Goal: Information Seeking & Learning: Learn about a topic

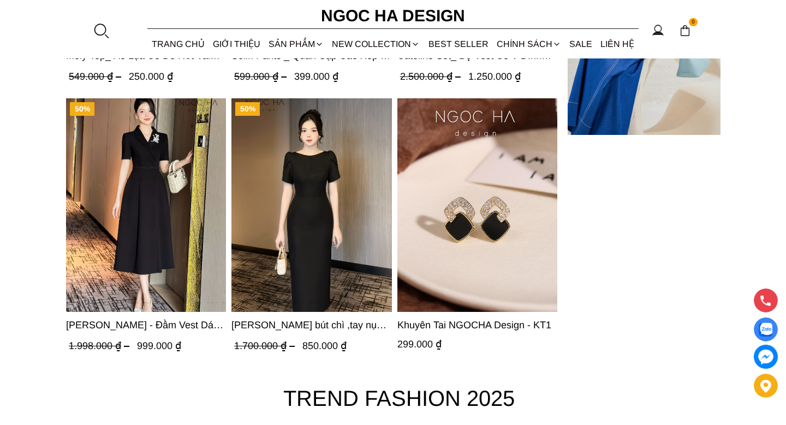
scroll to position [3675, 0]
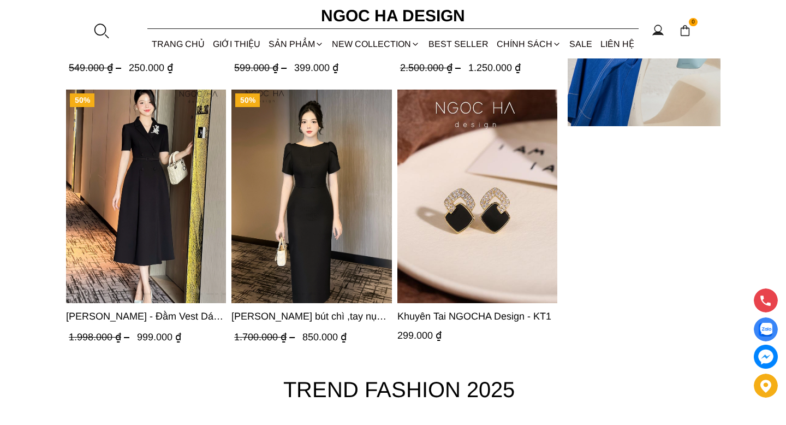
click at [139, 180] on img "Product image - Irene Dress - Đầm Vest Dáng Xòe Kèm Đai D713" at bounding box center [146, 197] width 160 height 214
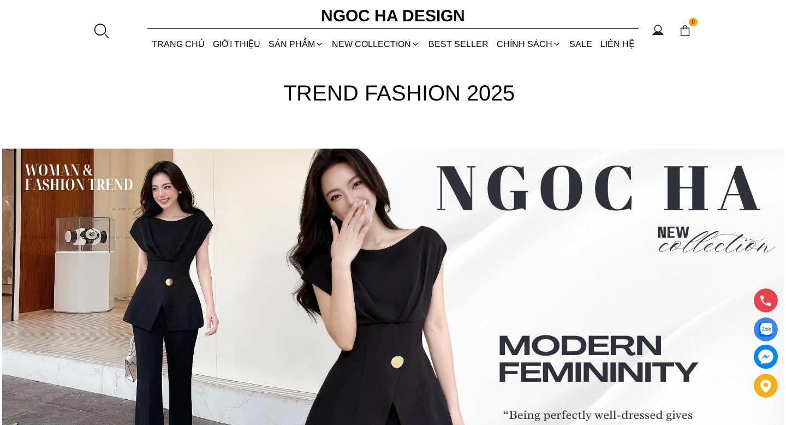
scroll to position [3851, 0]
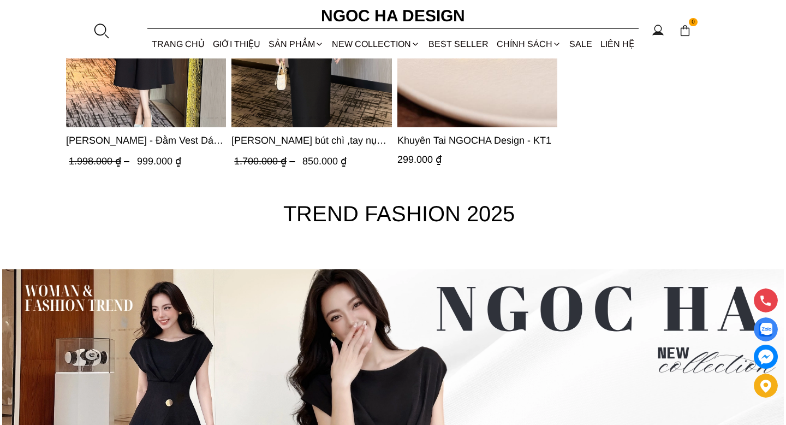
click at [312, 215] on font "TREND FASHION 2025" at bounding box center [399, 214] width 232 height 24
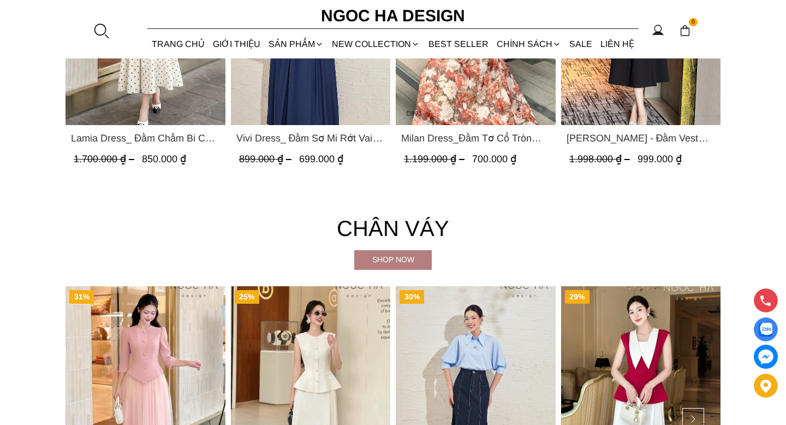
scroll to position [1890, 0]
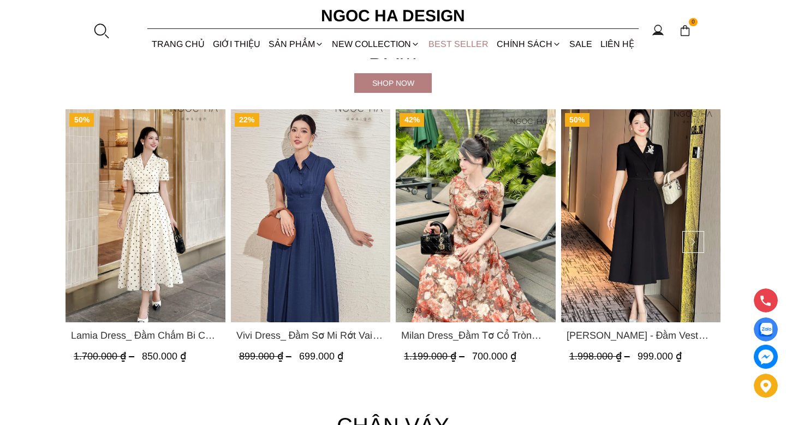
click at [455, 45] on link "BEST SELLER" at bounding box center [458, 43] width 68 height 29
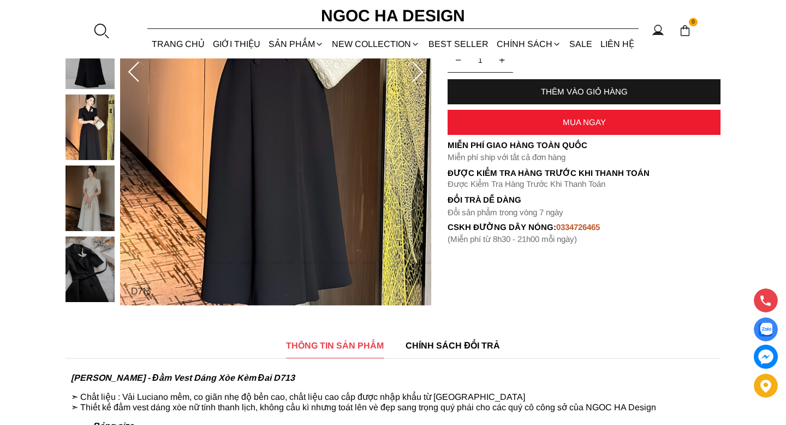
scroll to position [292, 0]
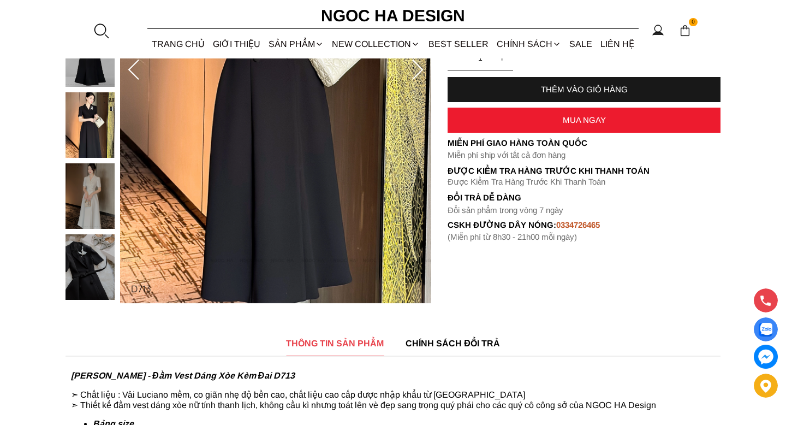
click at [100, 258] on div at bounding box center [93, 376] width 55 height 1136
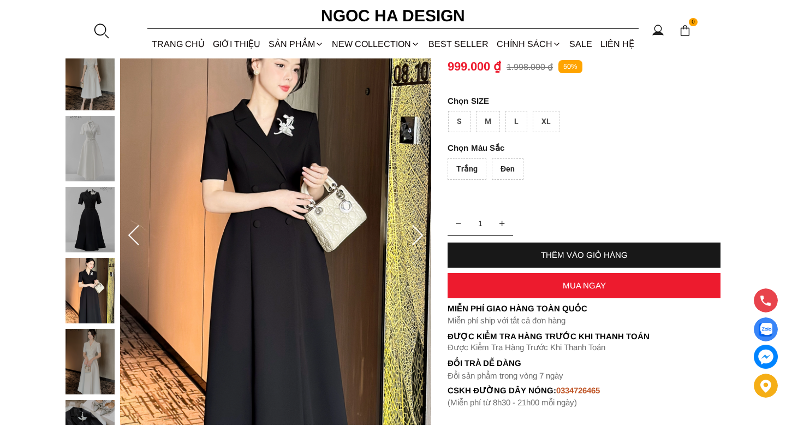
scroll to position [118, 0]
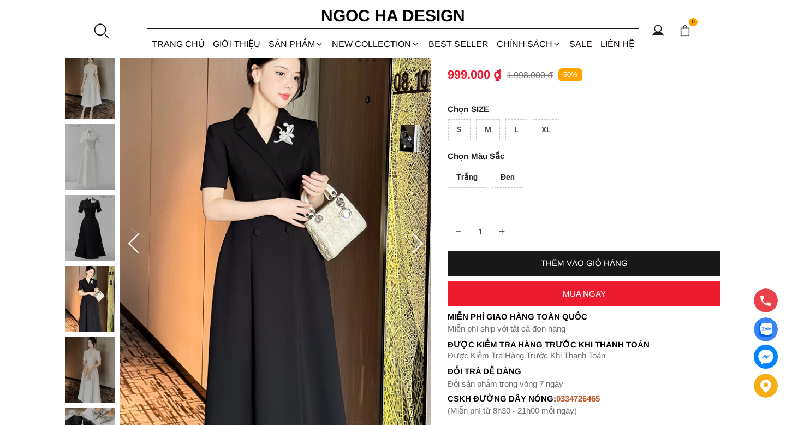
click at [416, 243] on icon at bounding box center [418, 244] width 22 height 22
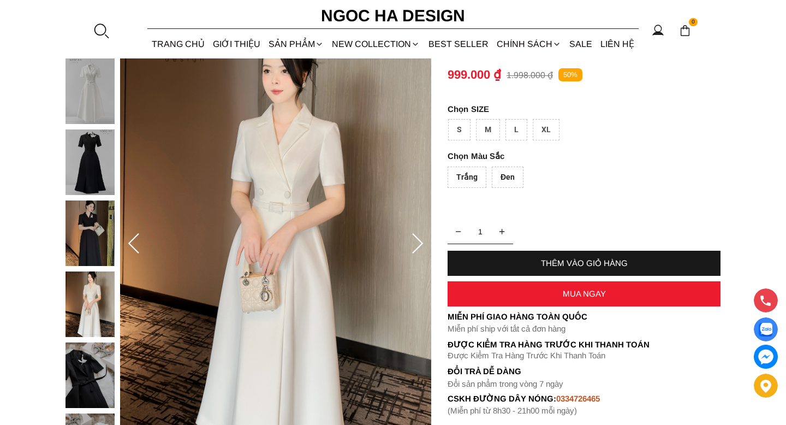
click at [417, 243] on icon at bounding box center [418, 244] width 22 height 22
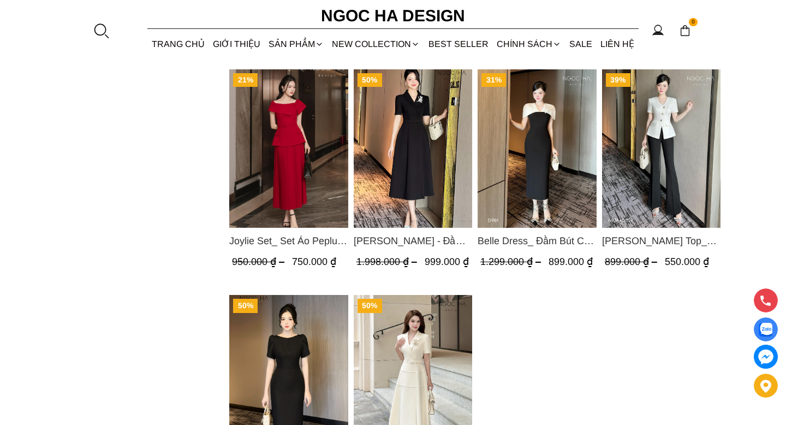
scroll to position [970, 0]
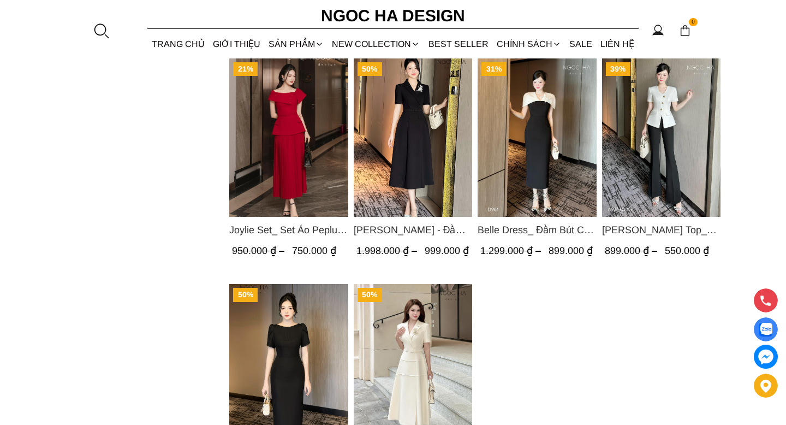
click at [663, 140] on img "Product image - Amy Top_ Áo Vạt Chéo Đính 3 Cúc Tay Cộc Màu Trắng A934" at bounding box center [661, 137] width 119 height 158
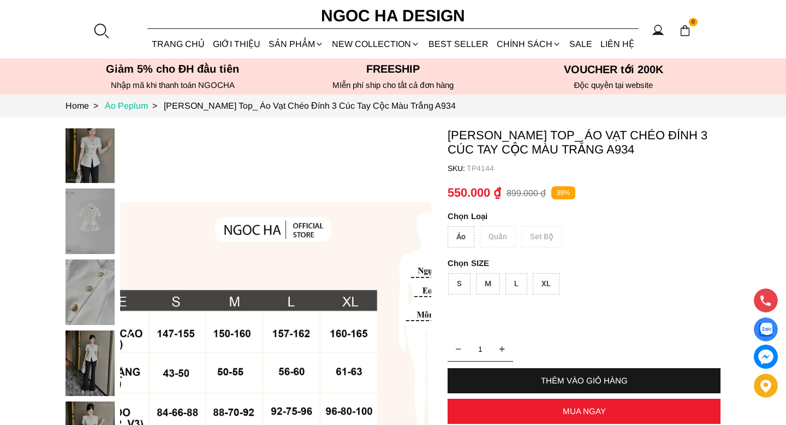
click at [128, 106] on link "Áo Peplum >" at bounding box center [134, 105] width 59 height 9
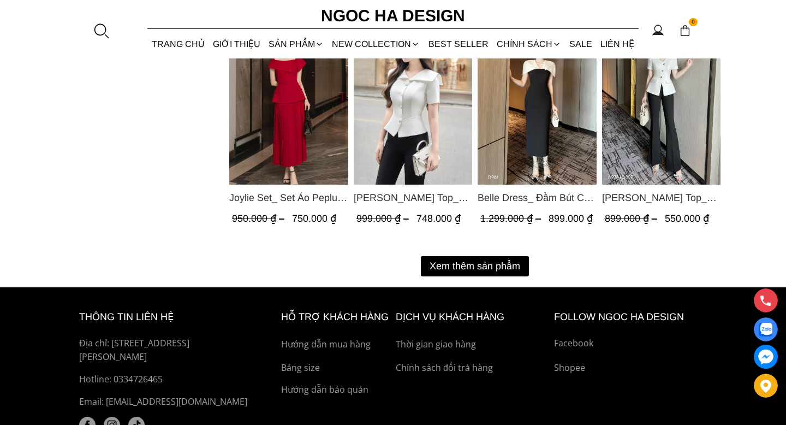
scroll to position [1477, 0]
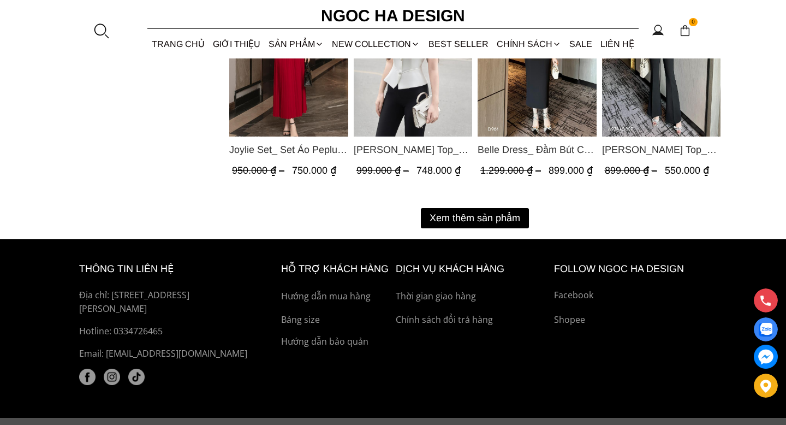
click at [453, 217] on button "Xem thêm sản phẩm" at bounding box center [475, 218] width 108 height 20
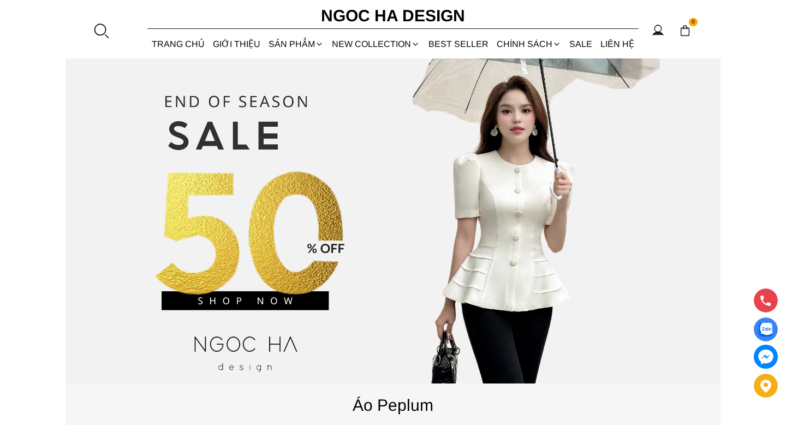
scroll to position [0, 0]
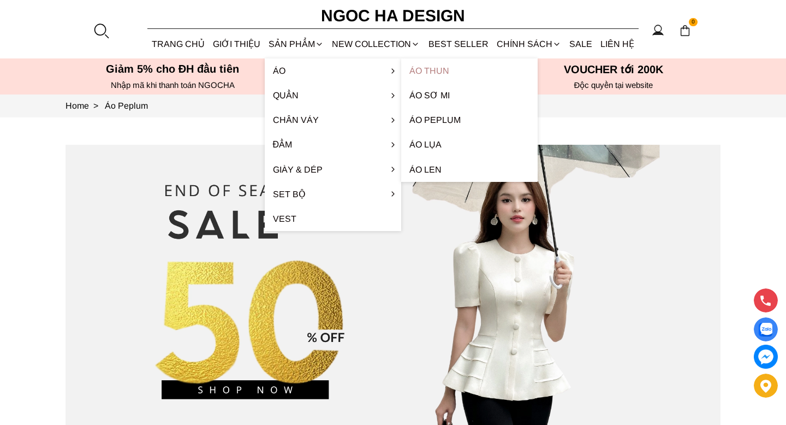
click at [444, 69] on link "Áo thun" at bounding box center [469, 70] width 137 height 25
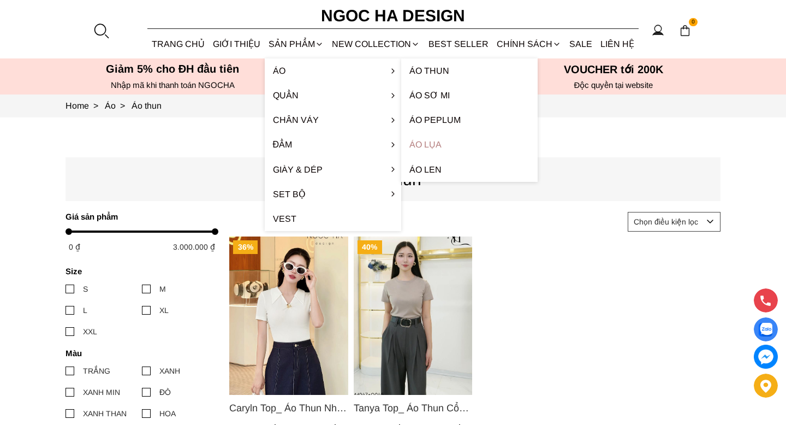
click at [431, 143] on link "Áo lụa" at bounding box center [469, 144] width 137 height 25
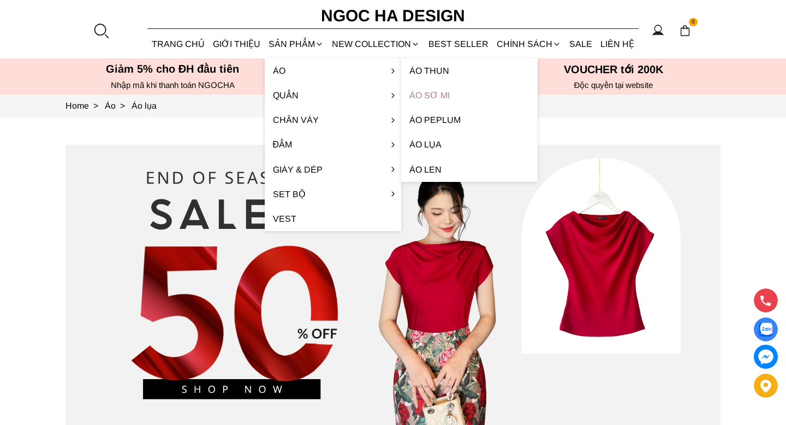
click at [439, 96] on link "Áo sơ mi" at bounding box center [469, 95] width 137 height 25
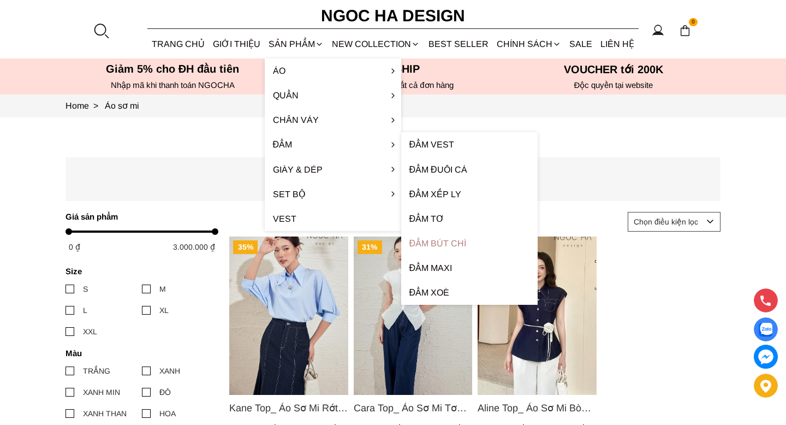
click at [444, 244] on link "Đầm bút chì" at bounding box center [469, 243] width 137 height 25
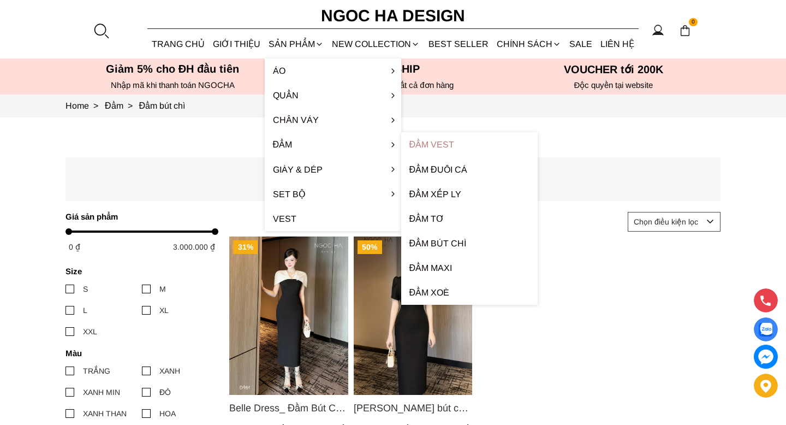
click at [437, 145] on link "Đầm Vest" at bounding box center [469, 144] width 137 height 25
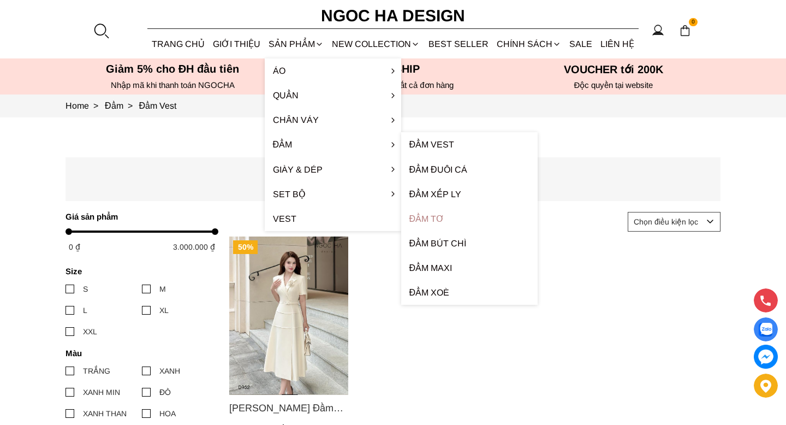
click at [434, 216] on link "Đầm tơ" at bounding box center [469, 218] width 137 height 25
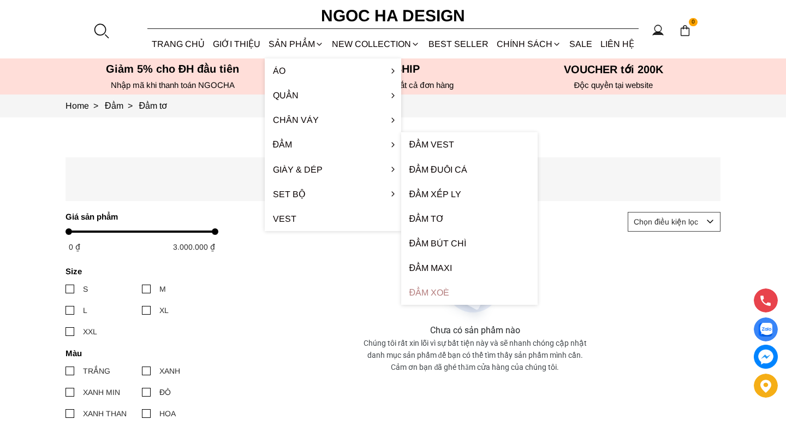
click at [424, 292] on link "Đầm xoè" at bounding box center [469, 292] width 137 height 25
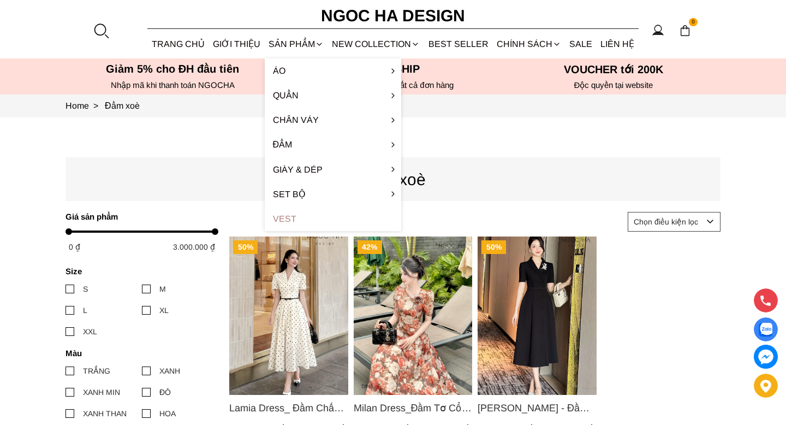
click at [289, 219] on link "Vest" at bounding box center [333, 218] width 137 height 25
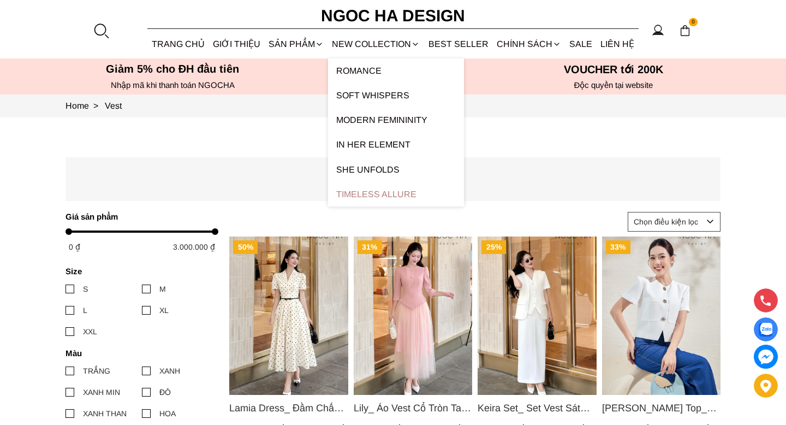
click at [354, 190] on link "Timeless Allure" at bounding box center [396, 194] width 136 height 25
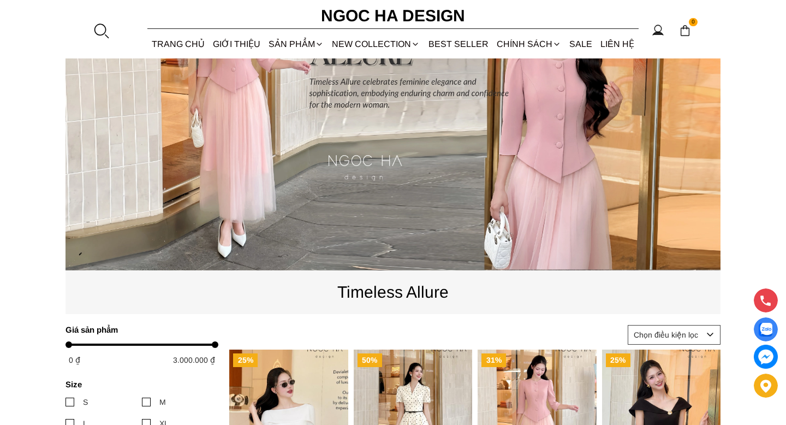
scroll to position [11, 0]
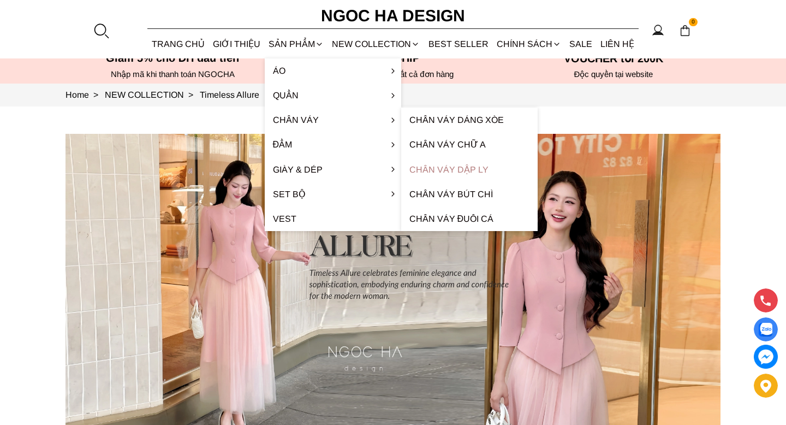
click at [446, 170] on link "Chân váy dập ly" at bounding box center [469, 169] width 137 height 25
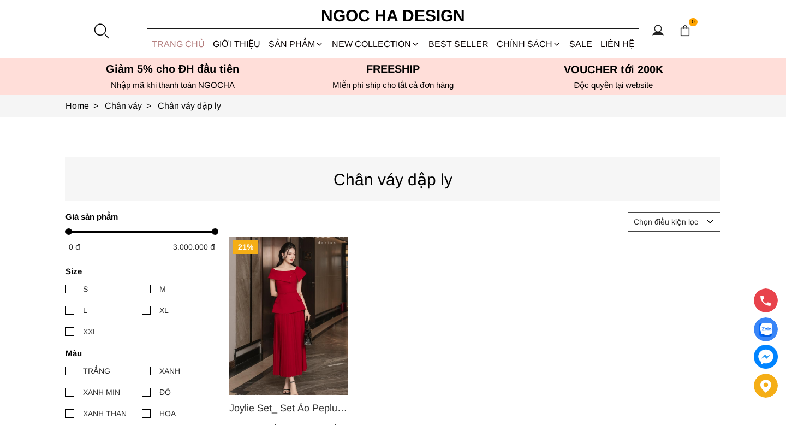
click at [188, 44] on link "TRANG CHỦ" at bounding box center [177, 43] width 61 height 29
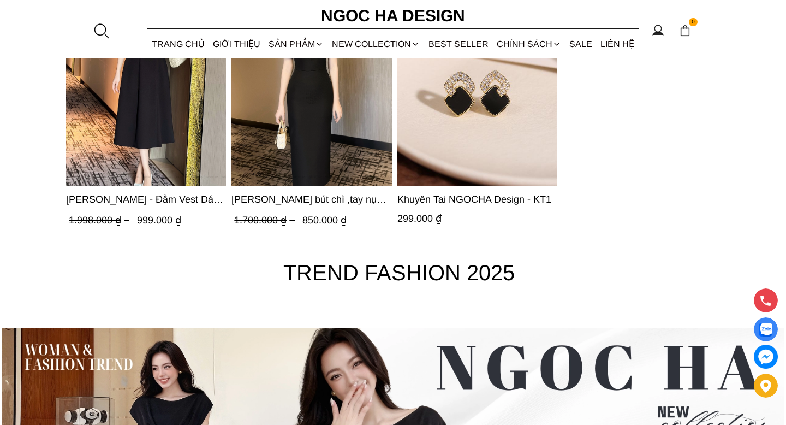
scroll to position [3515, 0]
